Goal: Transaction & Acquisition: Purchase product/service

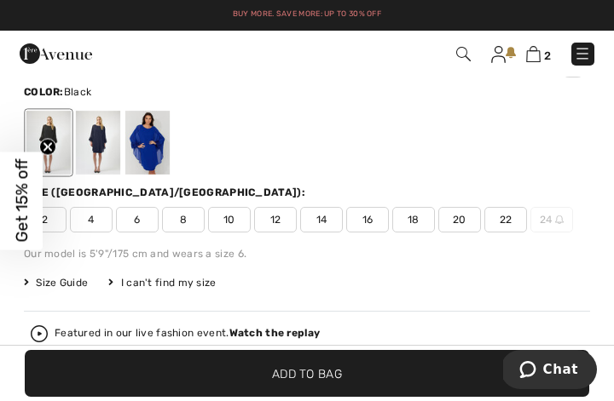
scroll to position [384, 0]
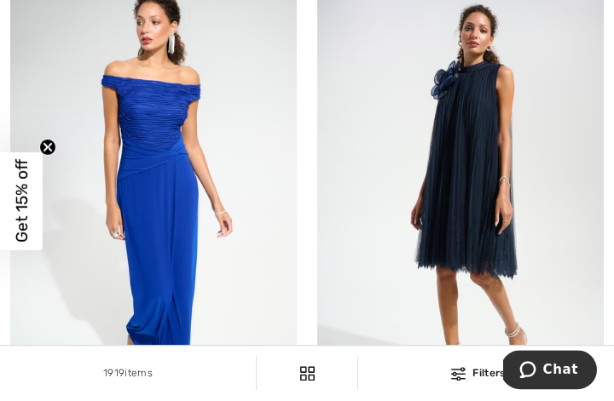
scroll to position [4780, 0]
click at [601, 198] on img at bounding box center [460, 204] width 286 height 430
click at [601, 164] on img at bounding box center [460, 204] width 286 height 430
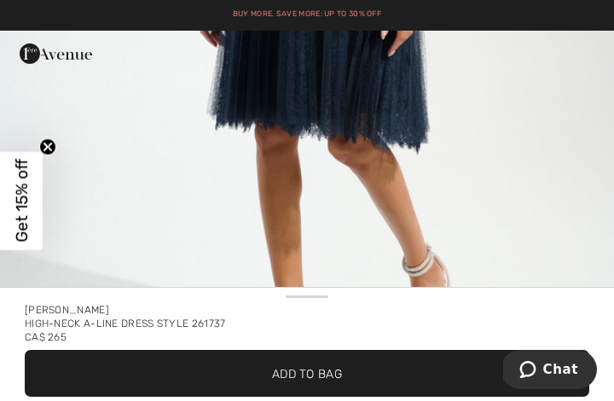
scroll to position [502, 0]
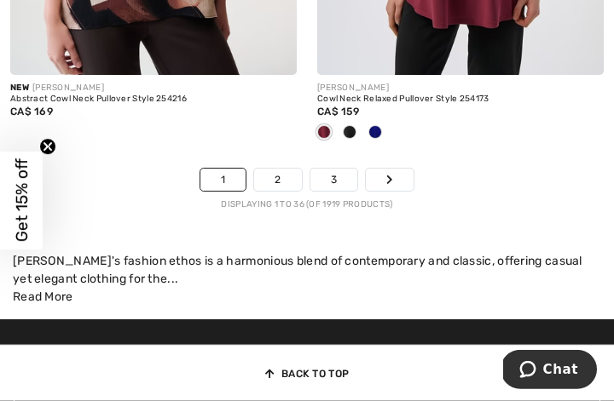
scroll to position [9799, 0]
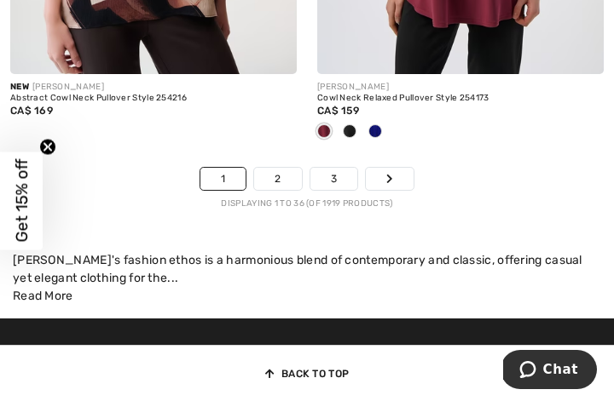
click at [283, 171] on link "2" at bounding box center [277, 179] width 47 height 22
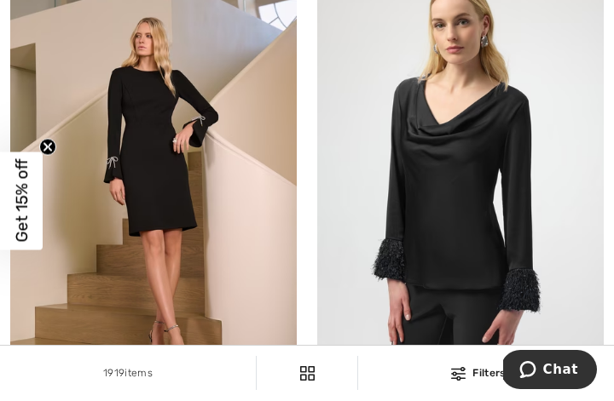
scroll to position [601, 0]
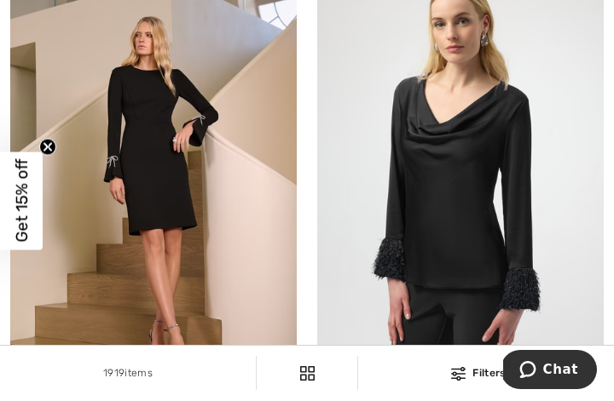
click at [197, 124] on img at bounding box center [153, 176] width 286 height 430
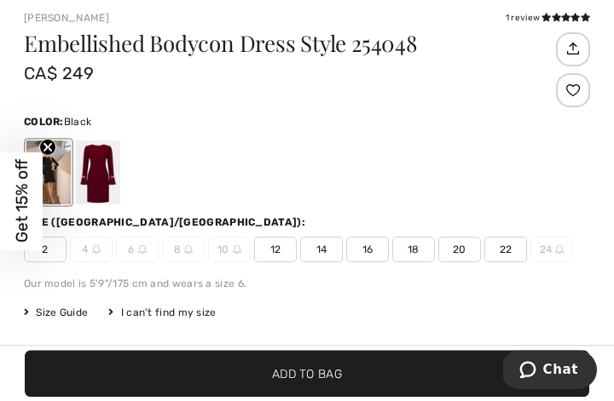
scroll to position [337, 0]
click at [104, 166] on div at bounding box center [98, 173] width 44 height 64
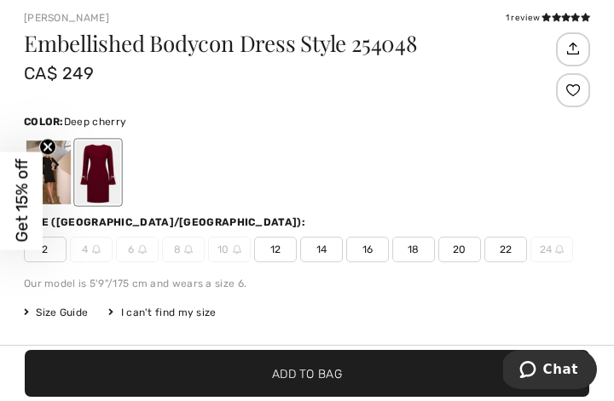
click at [106, 169] on div at bounding box center [98, 173] width 44 height 64
click at [276, 254] on span "12" at bounding box center [275, 250] width 43 height 26
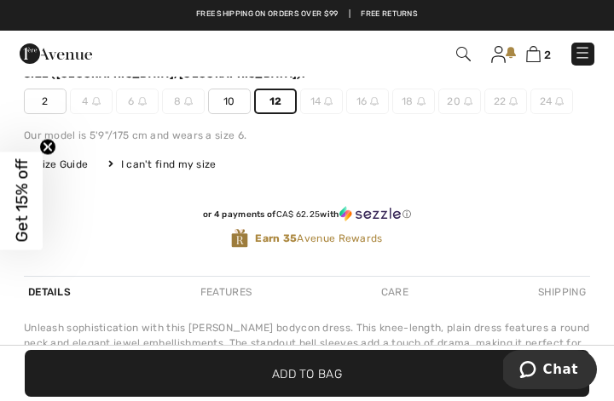
scroll to position [483, 0]
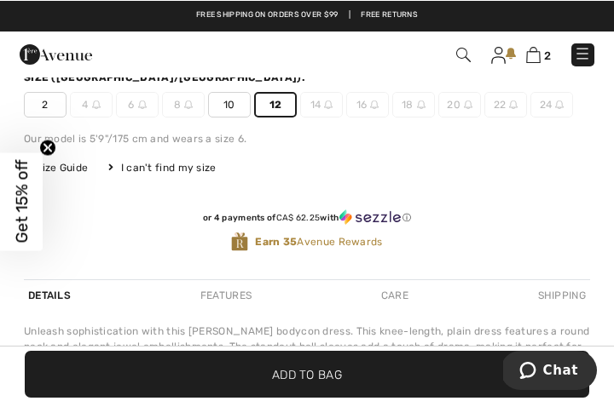
click at [321, 383] on span "Add to Bag" at bounding box center [307, 374] width 70 height 18
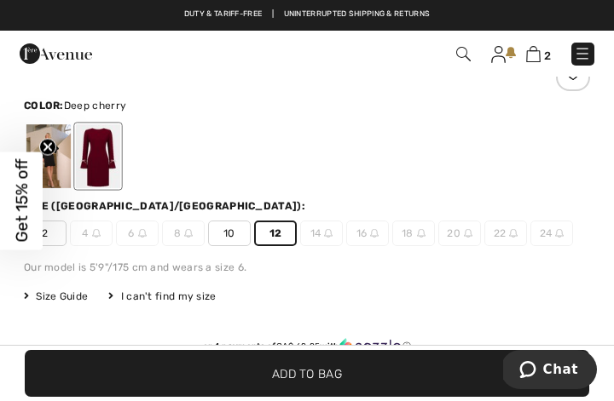
scroll to position [411, 0]
click at [101, 147] on div at bounding box center [98, 157] width 44 height 64
click at [108, 146] on div at bounding box center [98, 157] width 44 height 64
click at [291, 234] on span "12" at bounding box center [275, 235] width 43 height 26
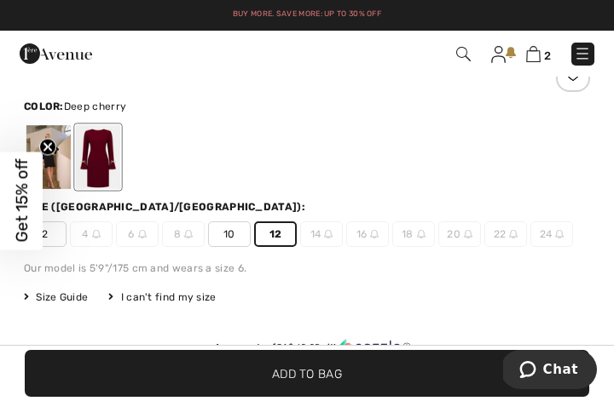
click at [239, 233] on span "10" at bounding box center [229, 235] width 43 height 26
click at [324, 235] on img at bounding box center [328, 234] width 9 height 9
click at [289, 231] on span "12" at bounding box center [275, 235] width 43 height 26
click at [332, 383] on span "Add to Bag" at bounding box center [307, 374] width 70 height 18
click at [340, 397] on span "✔ Added to Bag Add to Bag" at bounding box center [307, 373] width 564 height 47
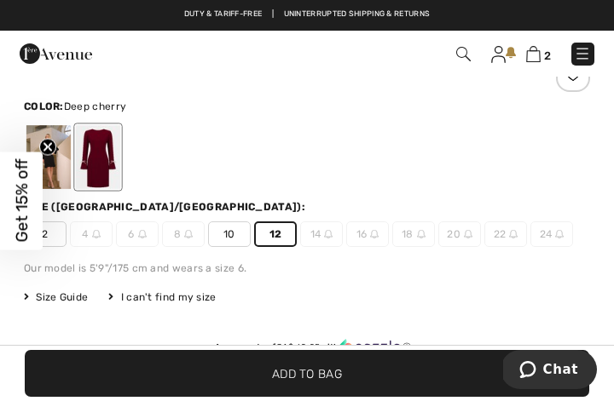
click at [329, 378] on span "Add to Bag" at bounding box center [307, 374] width 70 height 18
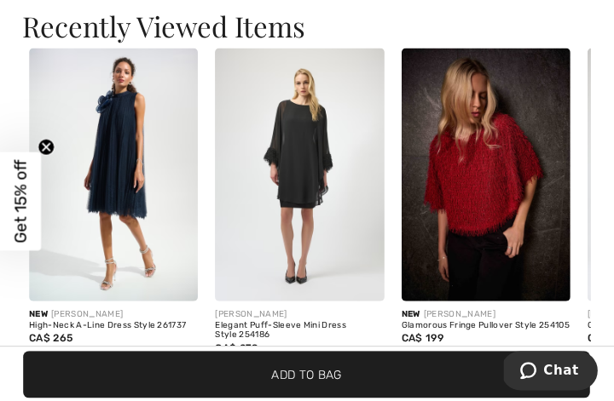
scroll to position [1890, 0]
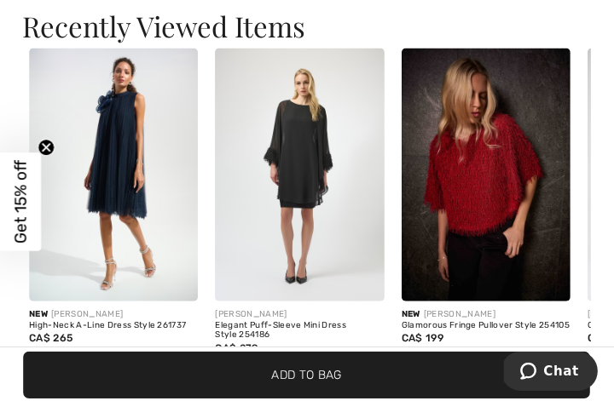
click at [306, 320] on div "Elegant Puff-Sleeve Mini Dress Style 254186" at bounding box center [300, 330] width 168 height 20
click at [322, 320] on div "Elegant Puff-Sleeve Mini Dress Style 254186" at bounding box center [300, 330] width 168 height 20
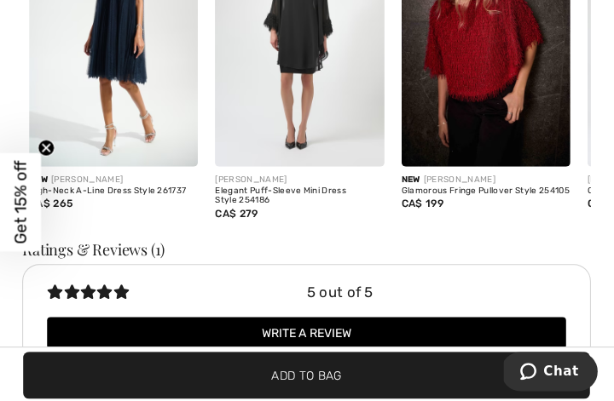
scroll to position [2025, 0]
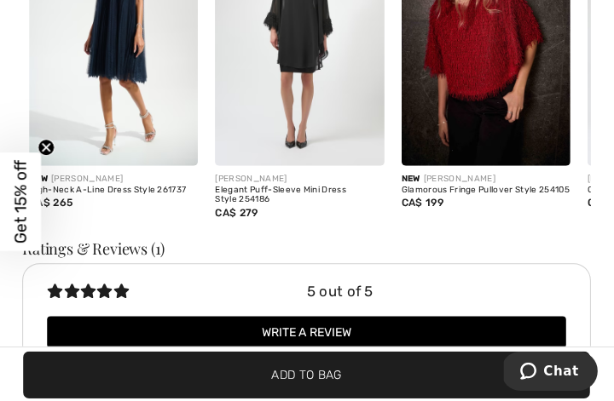
click at [122, 247] on h3 "Ratings & Reviews (1)" at bounding box center [307, 247] width 566 height 15
click at [131, 262] on div "5 out of 5 Write a review Leave us a review Your review of Embellished Bodycon …" at bounding box center [307, 313] width 566 height 102
click at [128, 265] on div "5 out of 5 Write a review Leave us a review Your review of Embellished Bodycon …" at bounding box center [307, 313] width 566 height 102
click at [143, 255] on div "Ratings & Reviews (1)" at bounding box center [307, 251] width 566 height 22
click at [124, 263] on div "5 out of 5 Write a review Leave us a review Your review of Embellished Bodycon …" at bounding box center [307, 313] width 566 height 102
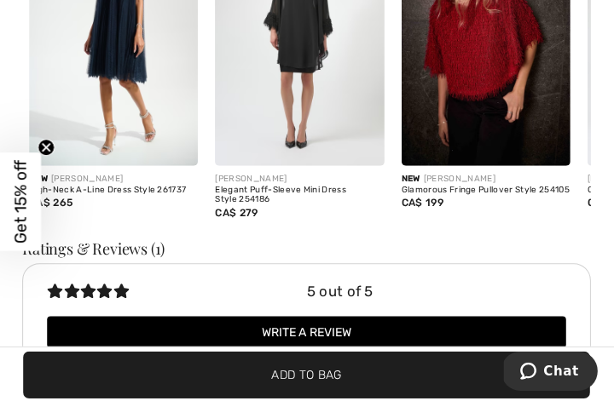
click at [142, 251] on h3 "Ratings & Reviews (1)" at bounding box center [307, 247] width 566 height 15
click at [148, 254] on div "Ratings & Reviews (1)" at bounding box center [307, 251] width 566 height 22
click at [152, 244] on h3 "Ratings & Reviews (1)" at bounding box center [307, 247] width 566 height 15
click at [156, 246] on h3 "Ratings & Reviews (1)" at bounding box center [307, 247] width 566 height 15
click at [342, 284] on div "5 out of 5" at bounding box center [436, 290] width 258 height 21
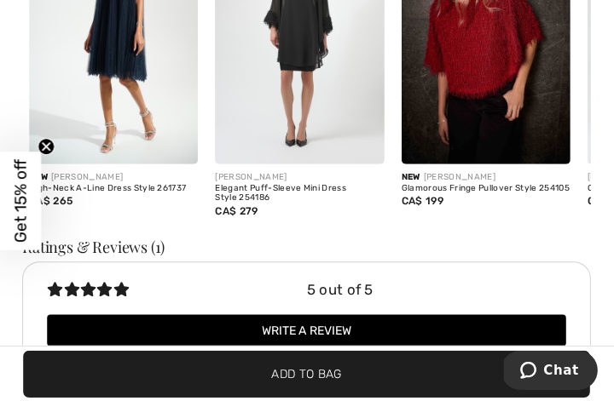
scroll to position [2027, 0]
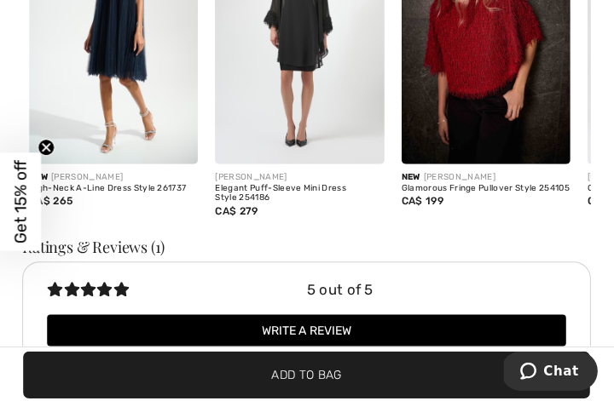
click at [358, 286] on div "5 out of 5" at bounding box center [436, 289] width 258 height 21
click at [314, 189] on div "Elegant Puff-Sleeve Mini Dress Style 254186" at bounding box center [300, 193] width 168 height 20
click at [288, 187] on div "Elegant Puff-Sleeve Mini Dress Style 254186" at bounding box center [300, 193] width 168 height 20
click at [159, 183] on div "High-Neck A-Line Dress Style 261737" at bounding box center [115, 188] width 168 height 10
click at [147, 183] on div "High-Neck A-Line Dress Style 261737" at bounding box center [115, 188] width 168 height 10
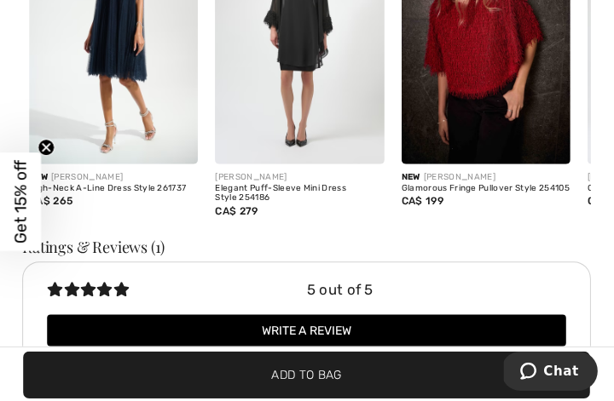
click at [147, 183] on div "High-Neck A-Line Dress Style 261737" at bounding box center [115, 188] width 168 height 10
click at [148, 177] on div "New JOSEPH RIBKOFF" at bounding box center [115, 176] width 168 height 13
click at [49, 155] on circle "Close teaser" at bounding box center [48, 147] width 16 height 16
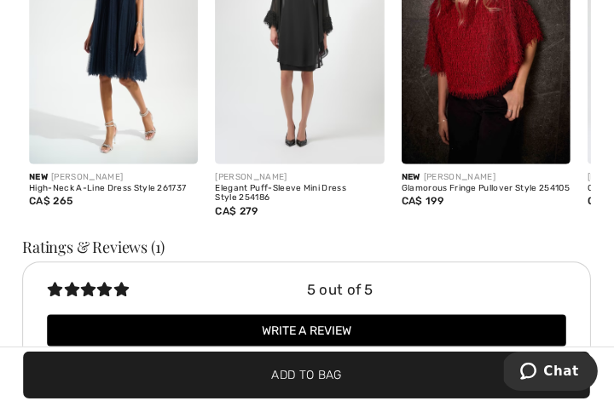
click at [141, 193] on div "CA$ 265" at bounding box center [115, 200] width 168 height 15
click at [297, 187] on div "Elegant Puff-Sleeve Mini Dress Style 254186" at bounding box center [300, 193] width 168 height 20
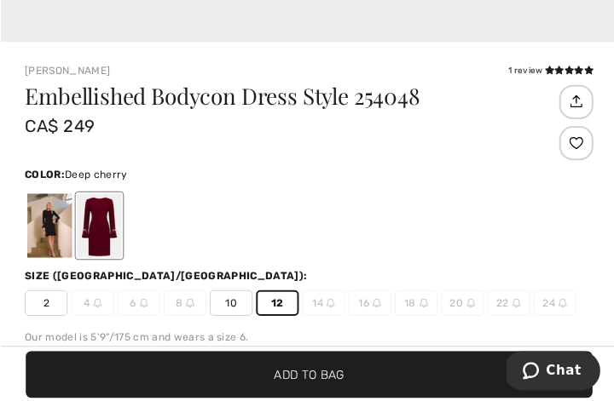
scroll to position [286, 0]
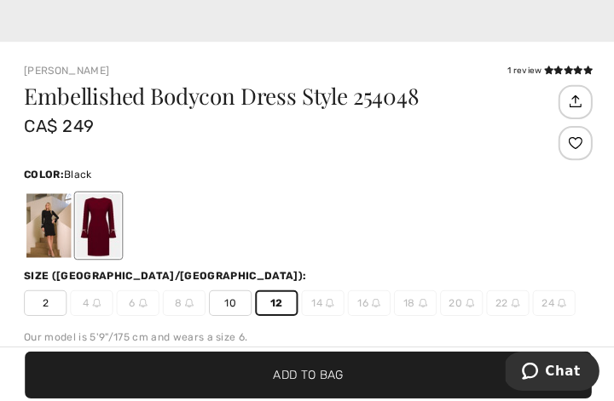
click at [56, 224] on div at bounding box center [48, 225] width 44 height 64
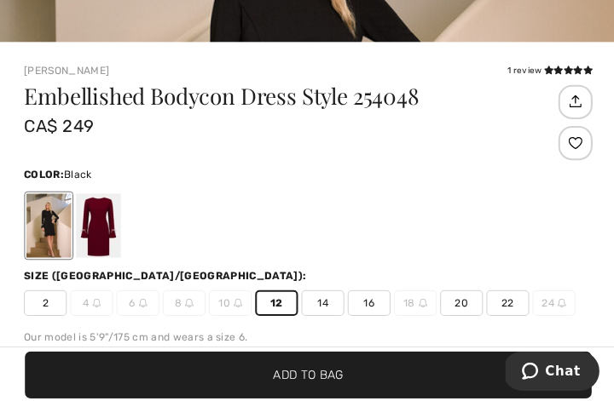
click at [322, 302] on span "14" at bounding box center [321, 302] width 43 height 26
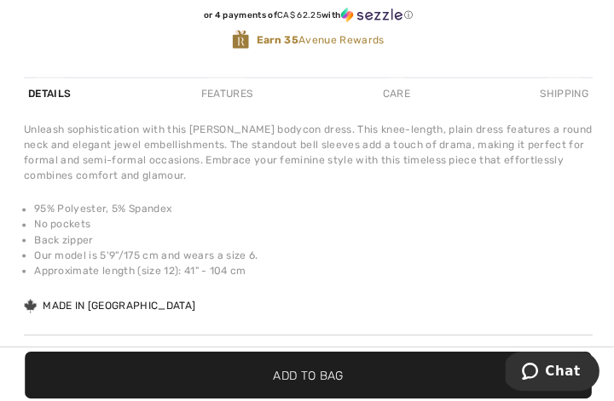
scroll to position [685, 0]
click at [324, 383] on span "Add to Bag" at bounding box center [307, 374] width 70 height 18
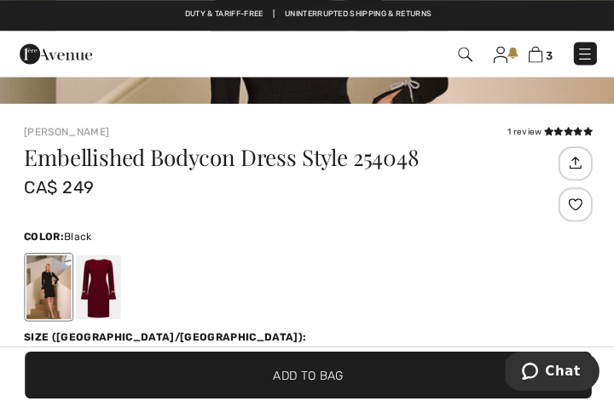
scroll to position [281, 0]
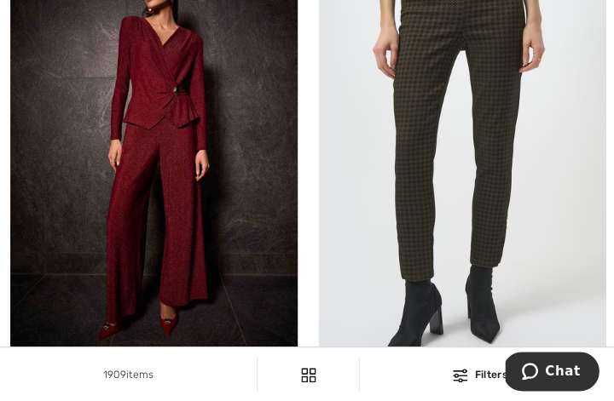
scroll to position [6406, 0]
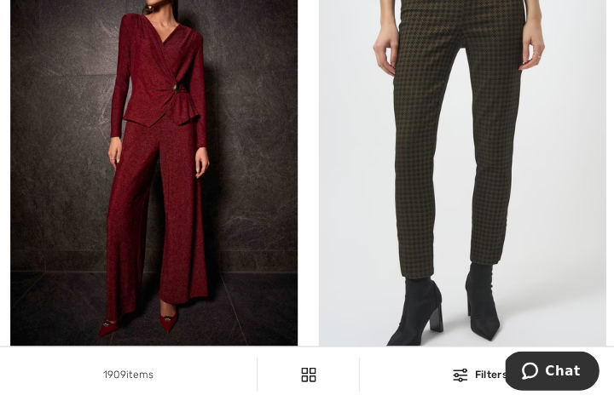
click at [565, 220] on img at bounding box center [460, 148] width 286 height 430
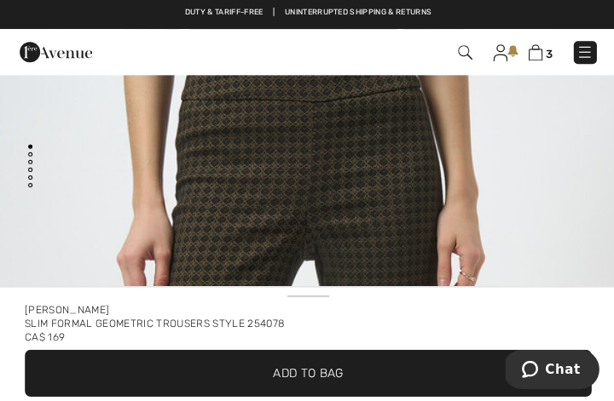
scroll to position [14, 0]
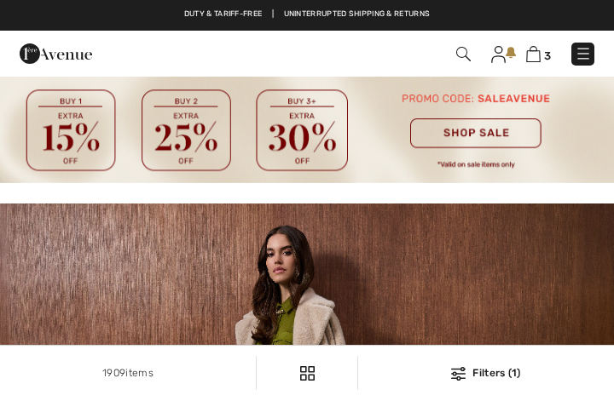
checkbox input "true"
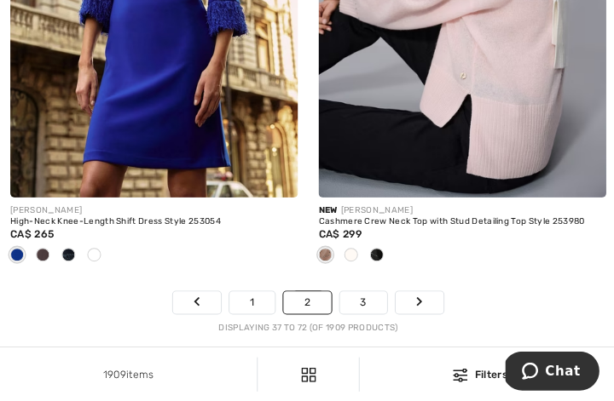
scroll to position [9762, 0]
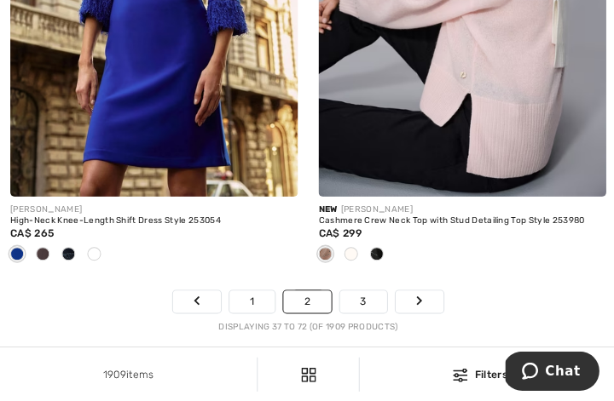
click at [359, 290] on link "3" at bounding box center [361, 301] width 47 height 22
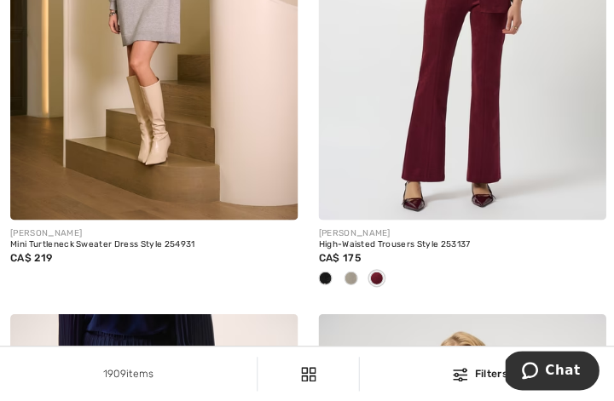
scroll to position [2341, 0]
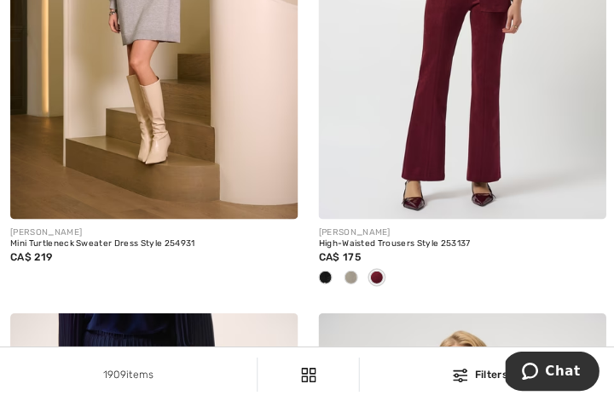
click at [580, 228] on div "[PERSON_NAME]" at bounding box center [460, 231] width 286 height 13
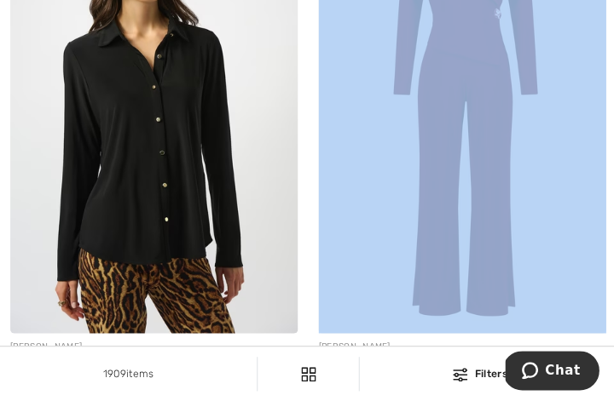
scroll to position [3876, 0]
click at [583, 222] on img at bounding box center [460, 119] width 286 height 430
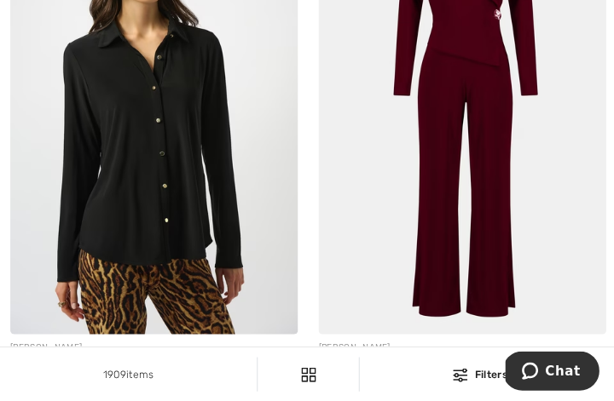
click at [583, 187] on img at bounding box center [460, 119] width 286 height 430
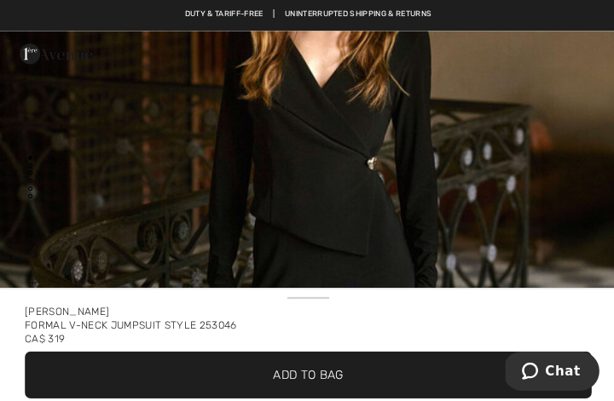
click at [559, 205] on img "1 / 5" at bounding box center [307, 292] width 614 height 920
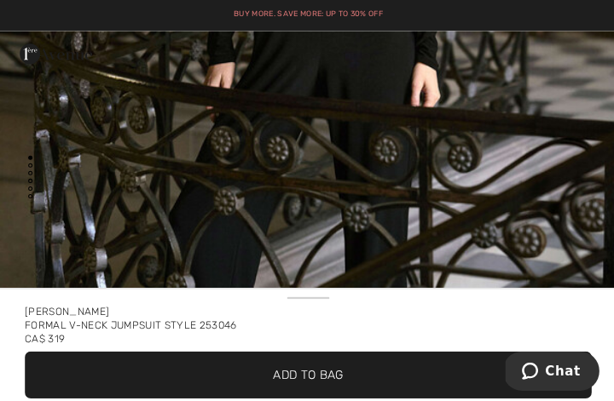
scroll to position [438, 0]
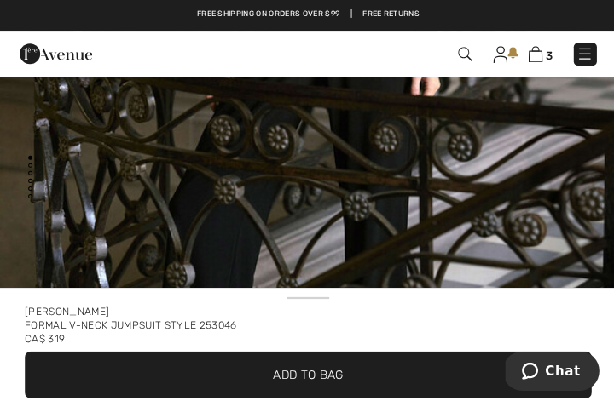
click at [551, 204] on img "1 / 5" at bounding box center [307, 53] width 614 height 920
click at [551, 204] on button at bounding box center [575, 201] width 60 height 85
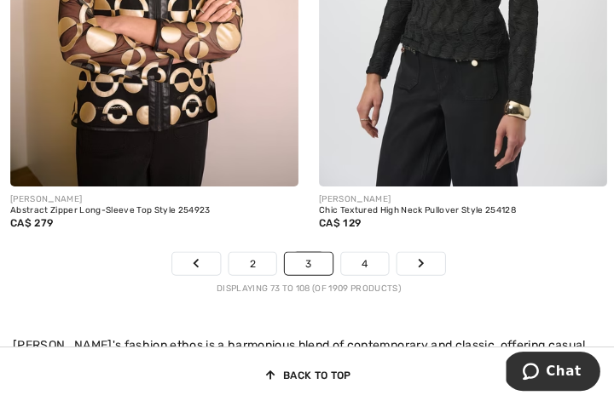
scroll to position [9744, 0]
click at [367, 255] on link "4" at bounding box center [362, 262] width 47 height 22
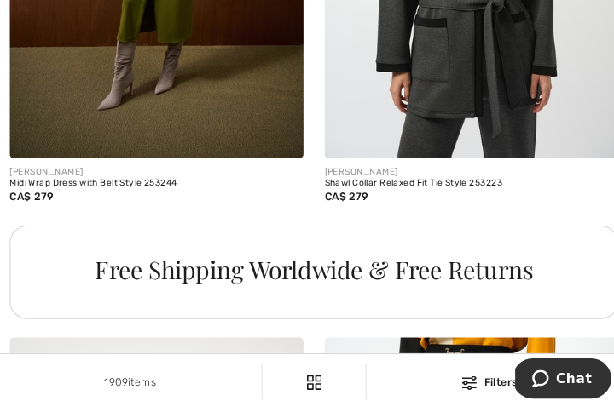
scroll to position [3338, 0]
